Goal: Find specific page/section: Find specific page/section

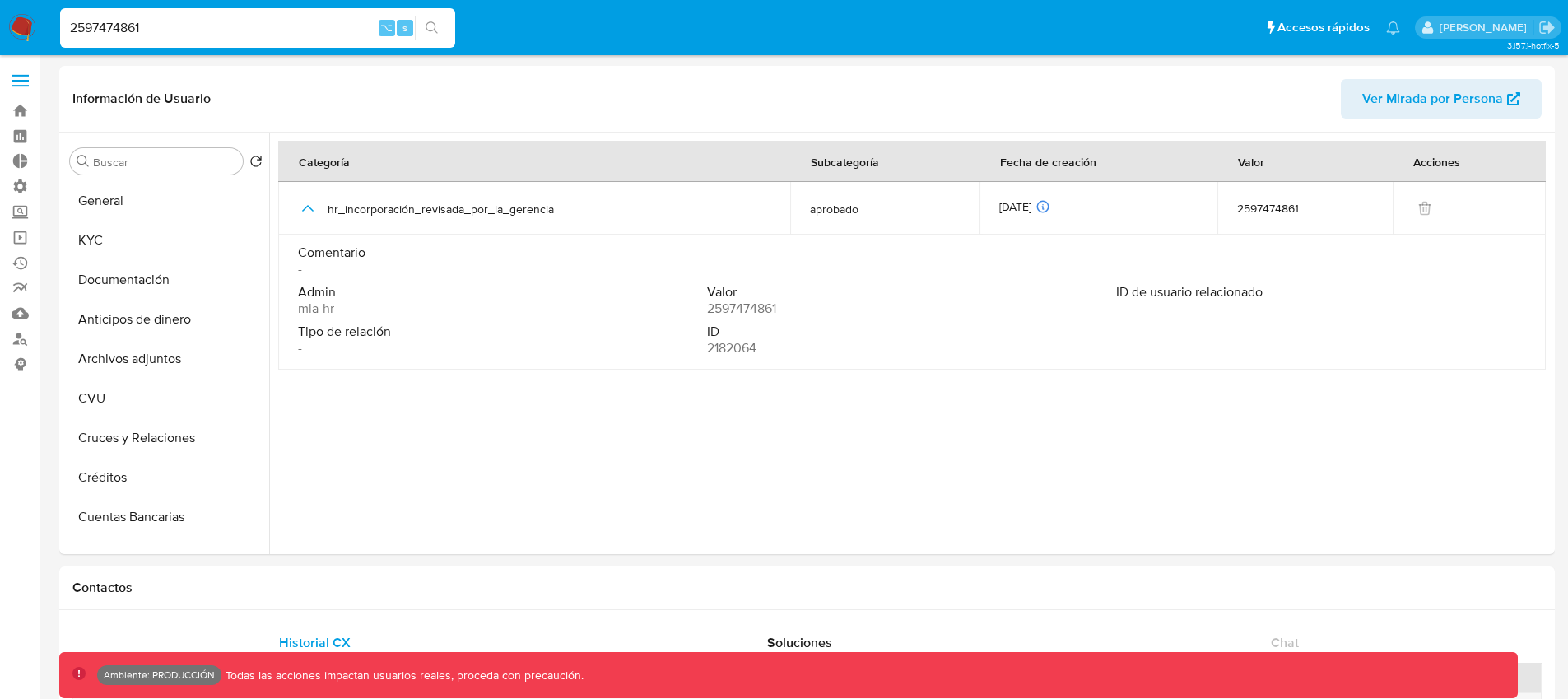
select select "10"
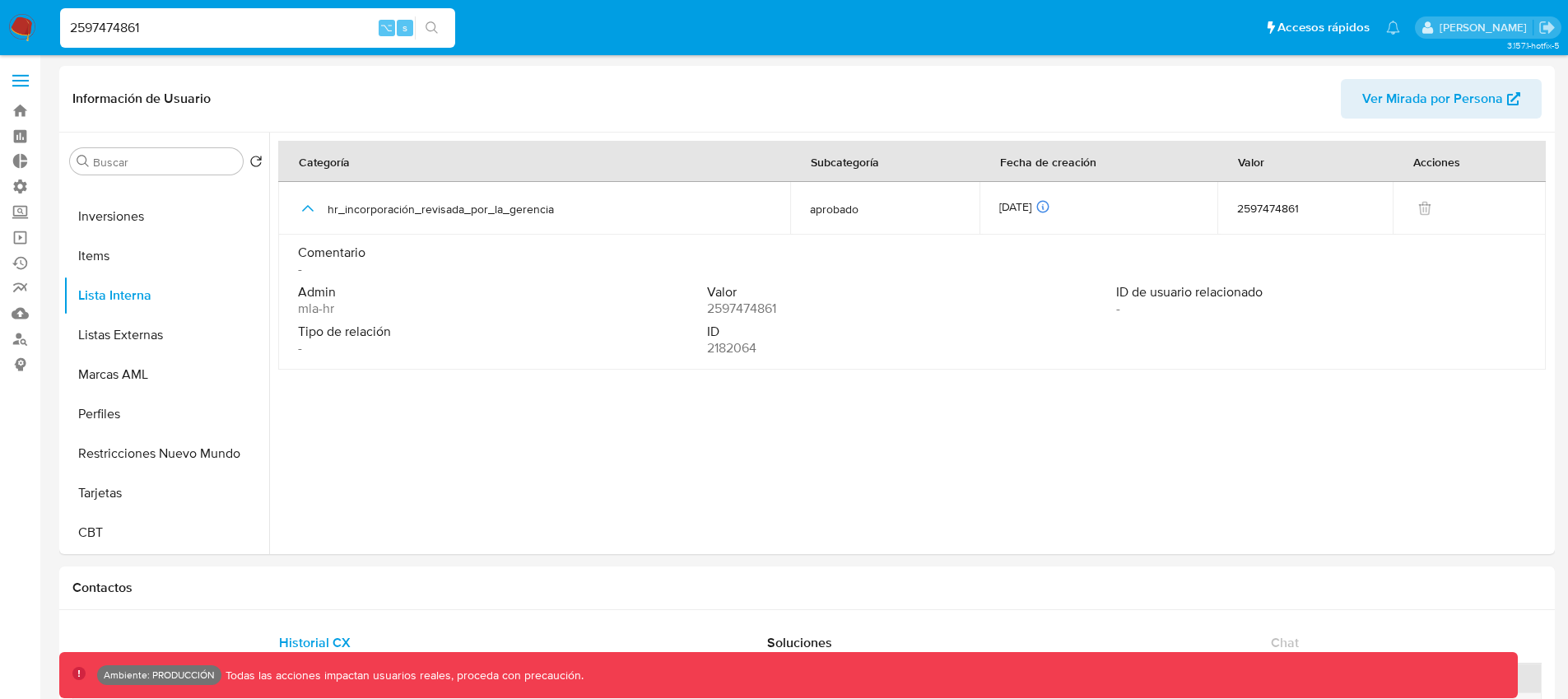
click at [82, 25] on input "2597474861" at bounding box center [257, 27] width 395 height 21
paste input "2334386432"
type input "22334386432"
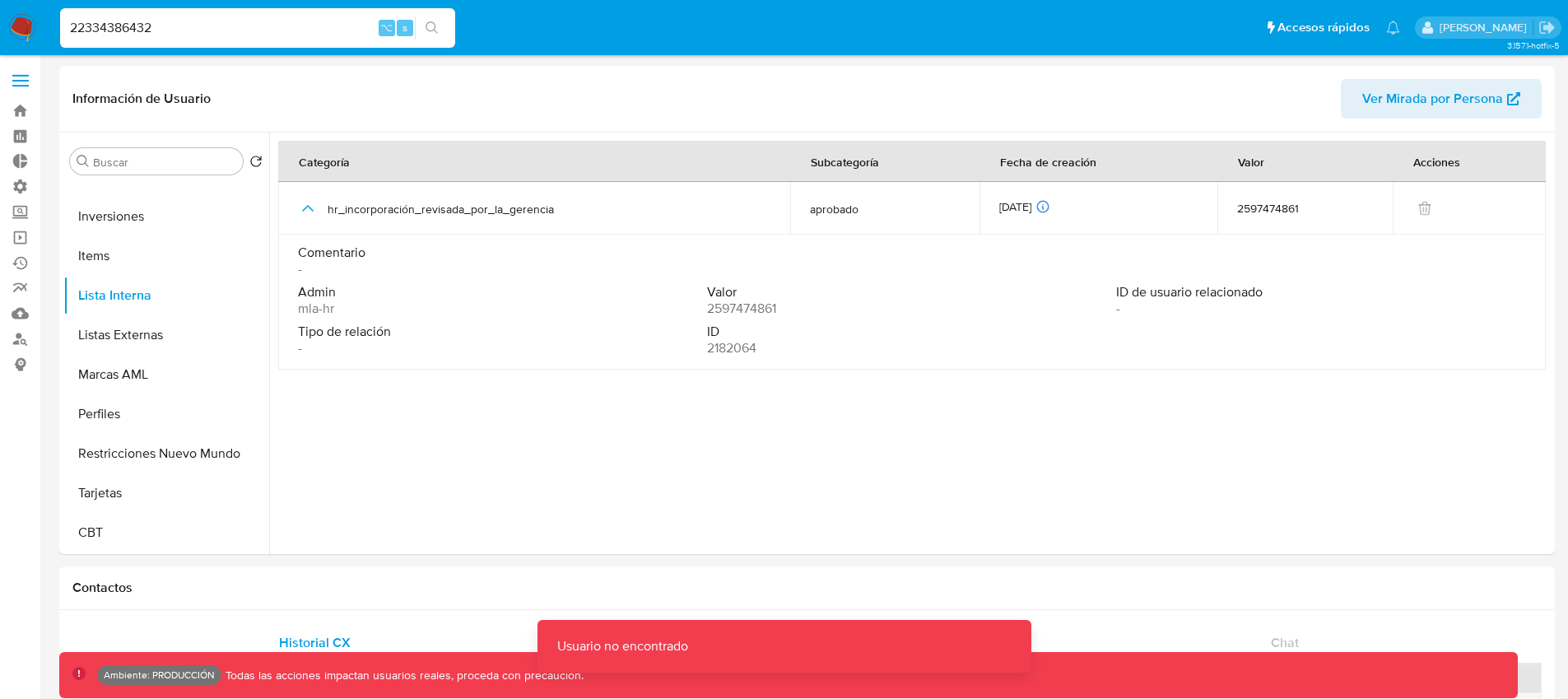
click at [158, 29] on input "22334386432" at bounding box center [257, 27] width 395 height 21
